Goal: Transaction & Acquisition: Purchase product/service

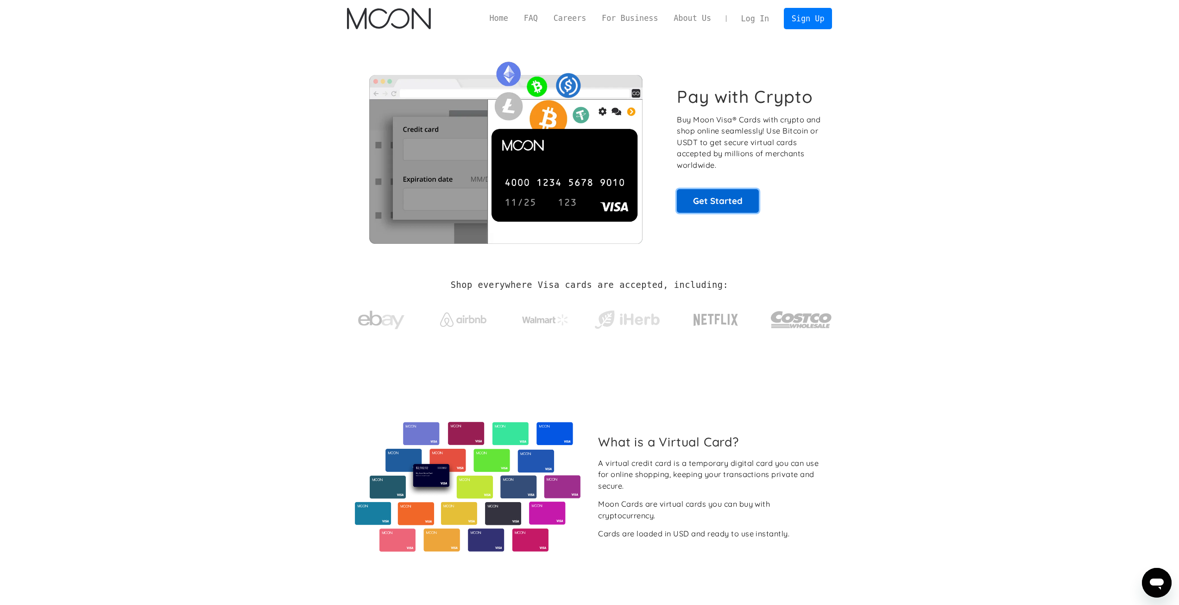
click at [708, 200] on link "Get Started" at bounding box center [718, 200] width 82 height 23
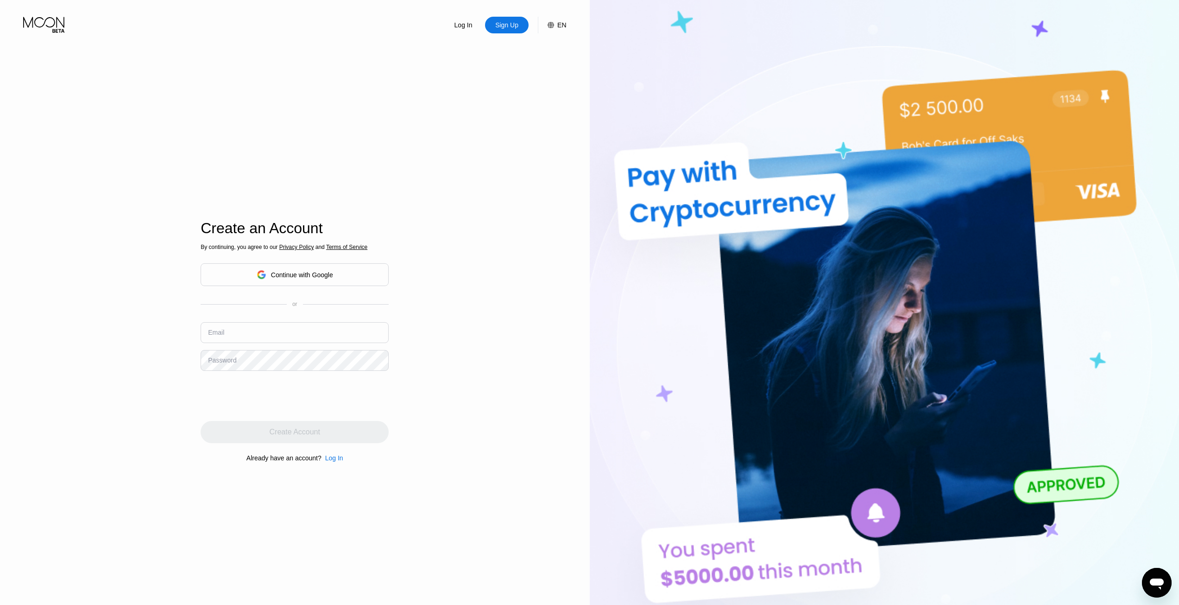
click at [293, 271] on div "Continue with Google" at bounding box center [302, 274] width 62 height 7
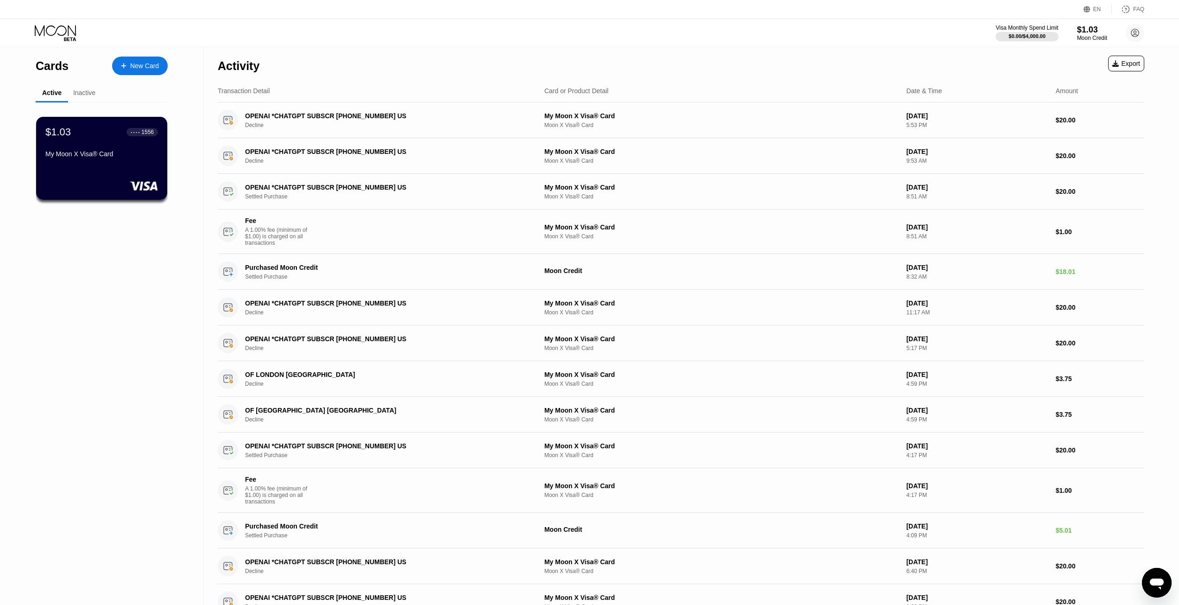
click at [81, 335] on div "Cards New Card Active Inactive $1.03 ● ● ● ● 1556 My Moon X Visa® Card $5.00 ● …" at bounding box center [102, 358] width 204 height 623
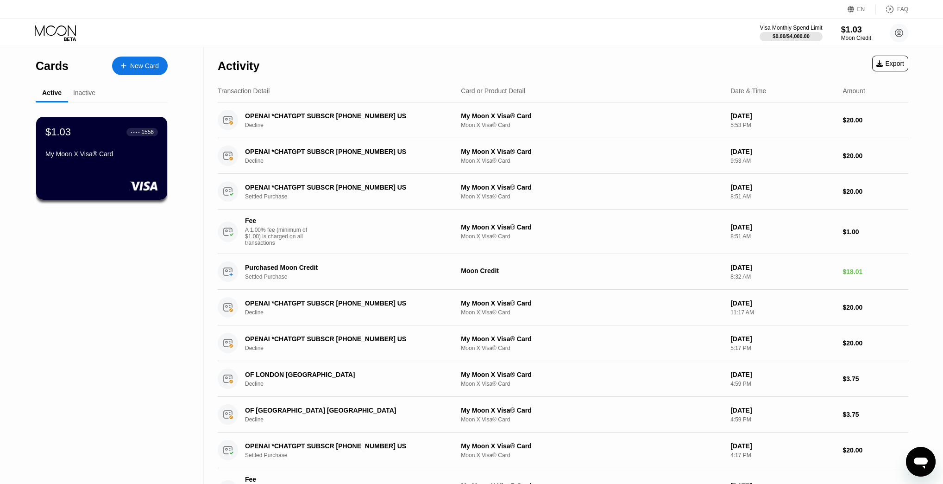
click at [77, 90] on div "Inactive" at bounding box center [84, 92] width 22 height 7
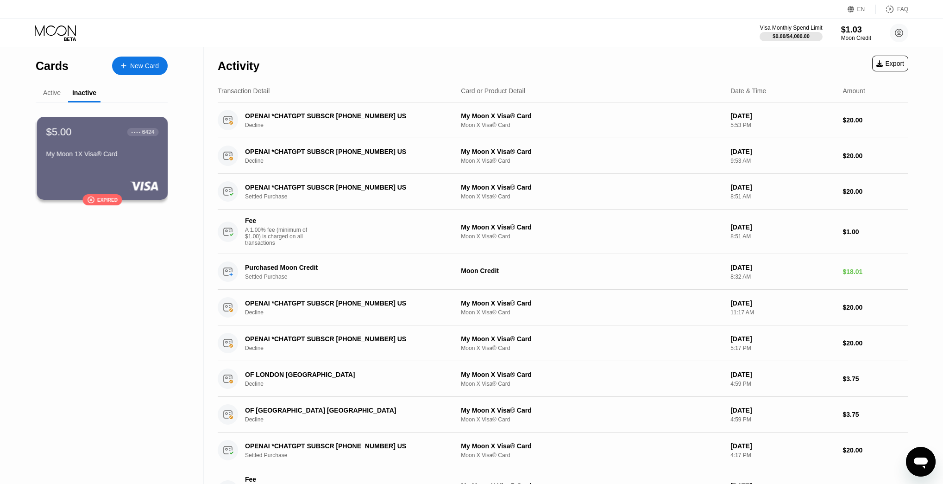
click at [54, 94] on div "Active" at bounding box center [52, 92] width 18 height 7
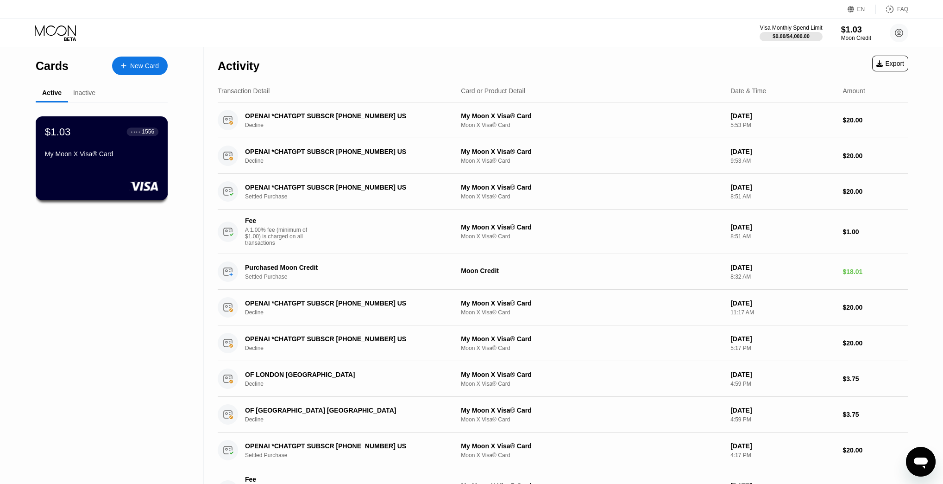
click at [116, 150] on div "$1.03 ● ● ● ● 1556 My Moon X Visa® Card" at bounding box center [102, 144] width 114 height 36
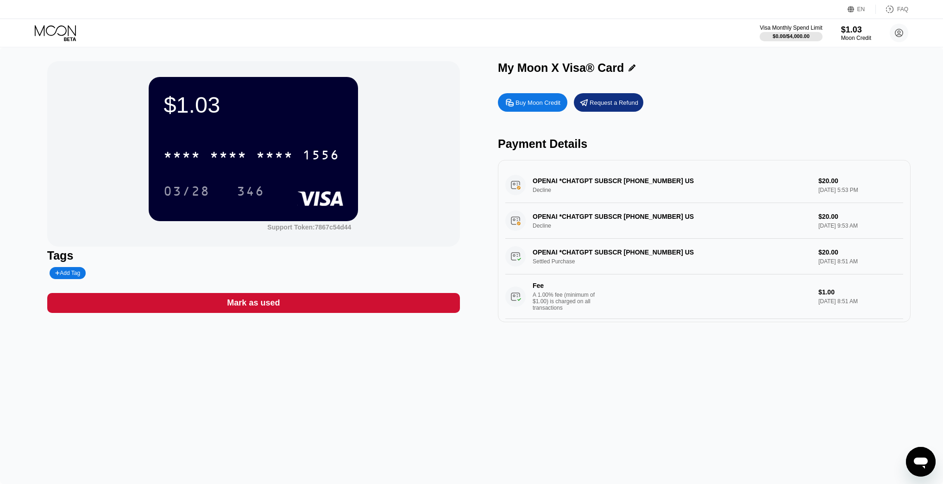
click at [0, 265] on div "$1.03 * * * * * * * * * * * * 1556 03/28 346 Support Token: 7867c54d44 Tags Add…" at bounding box center [471, 265] width 943 height 436
click at [553, 104] on div "Buy Moon Credit" at bounding box center [538, 103] width 45 height 8
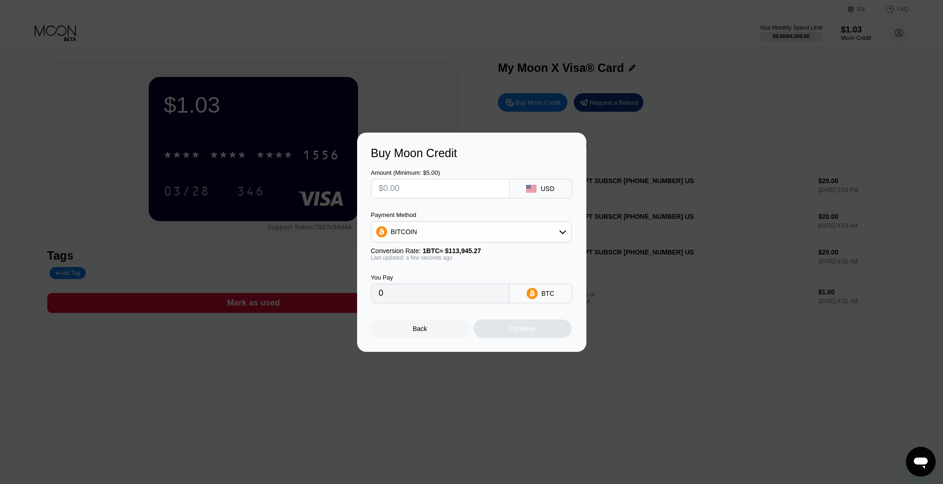
click at [425, 179] on input "text" at bounding box center [440, 188] width 123 height 19
click at [424, 186] on input "text" at bounding box center [440, 188] width 123 height 19
click at [426, 217] on div "Payment Method" at bounding box center [471, 214] width 201 height 7
click at [426, 223] on div "BITCOIN" at bounding box center [472, 231] width 200 height 19
click at [424, 269] on div "USDT on TRON" at bounding box center [471, 277] width 195 height 19
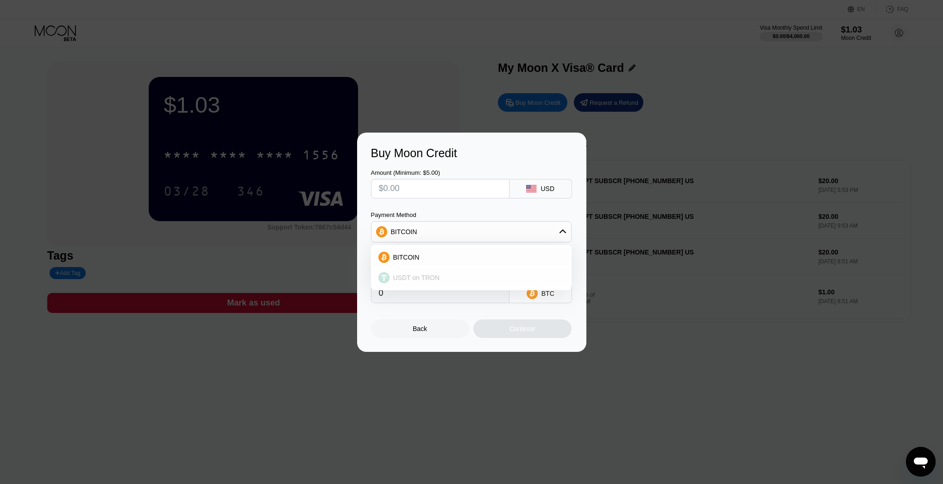
type input "0.00"
click at [427, 182] on input "text" at bounding box center [440, 188] width 123 height 19
type input "$20"
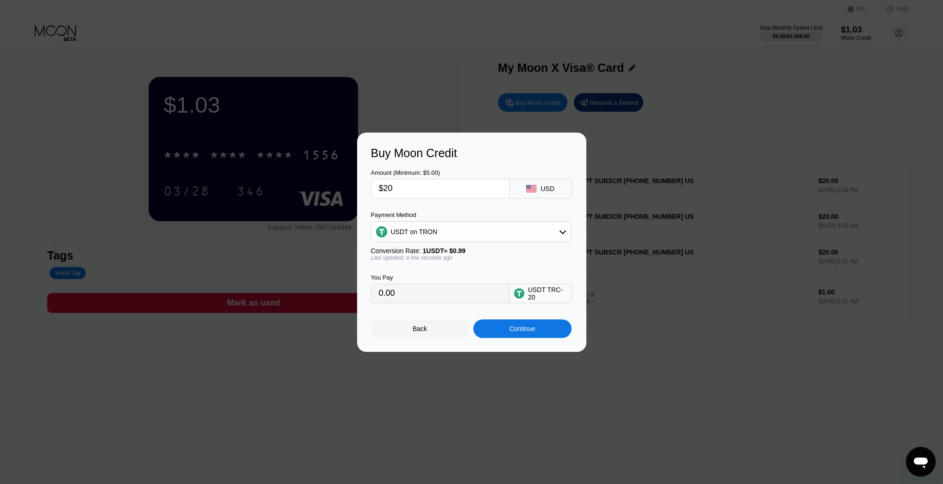
type input "20.20"
type input "$20"
click at [436, 198] on div "Amount (Minimum: $5.00) $20 USD Payment Method USDT on TRON Conversion Rate: 1 …" at bounding box center [472, 231] width 202 height 143
click at [518, 332] on div "Continue" at bounding box center [523, 328] width 26 height 7
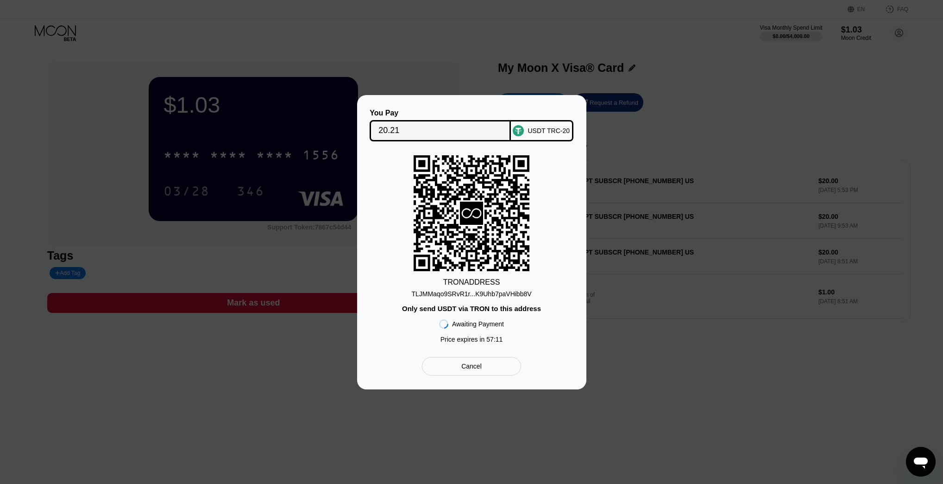
click at [474, 126] on input "20.21" at bounding box center [441, 130] width 124 height 19
click at [461, 128] on input "20.21" at bounding box center [441, 130] width 124 height 19
click at [497, 293] on div "TLJMMaqo9SRvR1r...K9Uhb7paVHibb8V" at bounding box center [471, 293] width 120 height 7
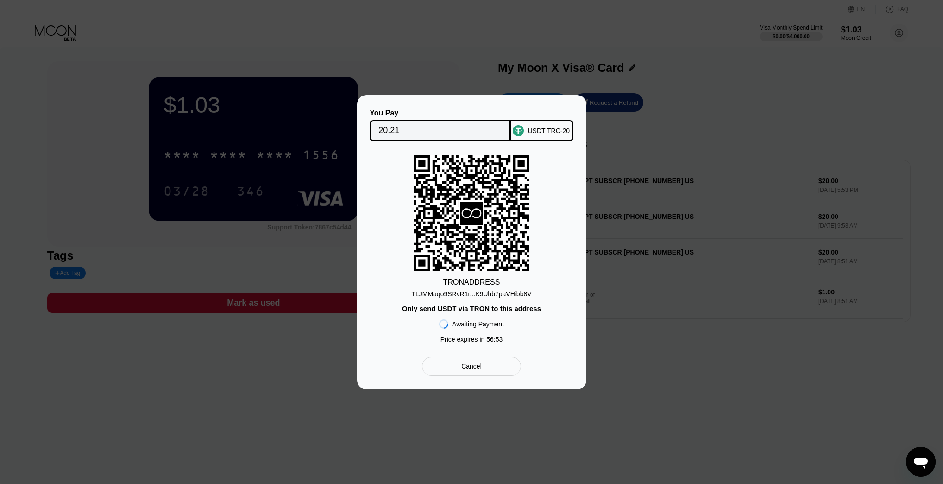
click at [395, 126] on input "20.21" at bounding box center [441, 130] width 124 height 19
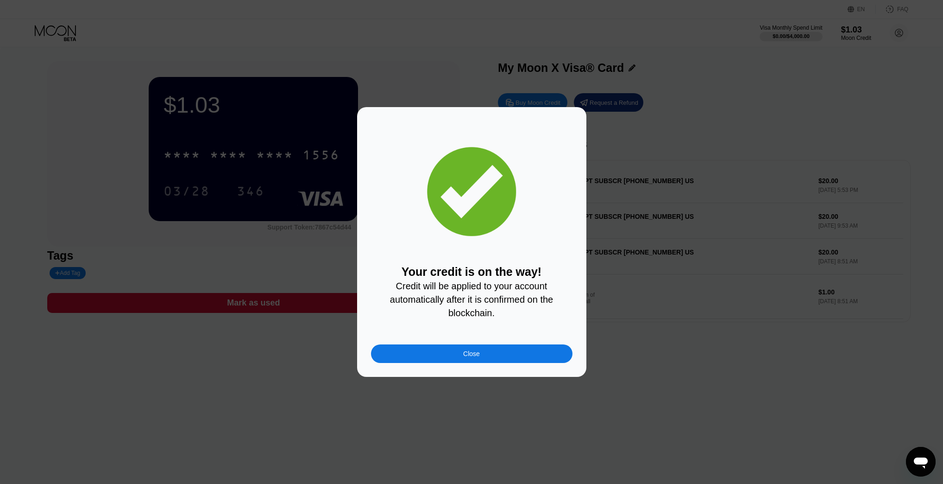
click at [519, 348] on div "Your credit is on the way! Credit will be applied to your account automatically…" at bounding box center [472, 242] width 202 height 242
click at [512, 363] on div "Close" at bounding box center [472, 353] width 202 height 19
